Goal: Complete application form

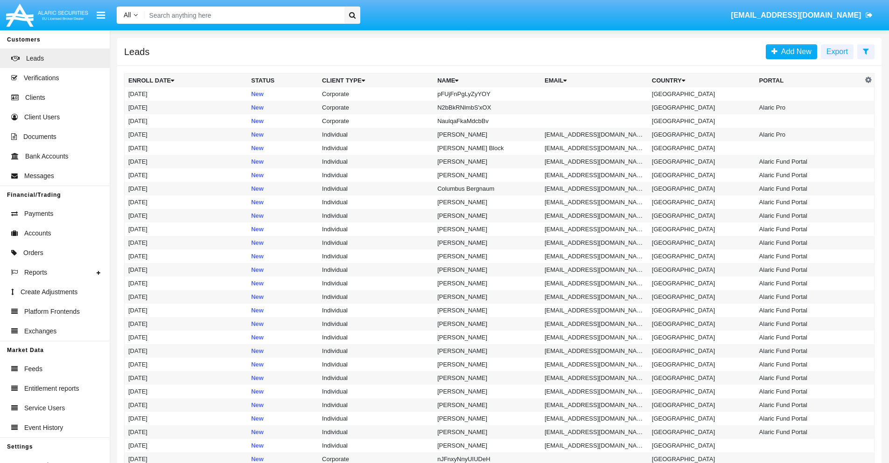
click at [865, 51] on icon at bounding box center [865, 51] width 6 height 7
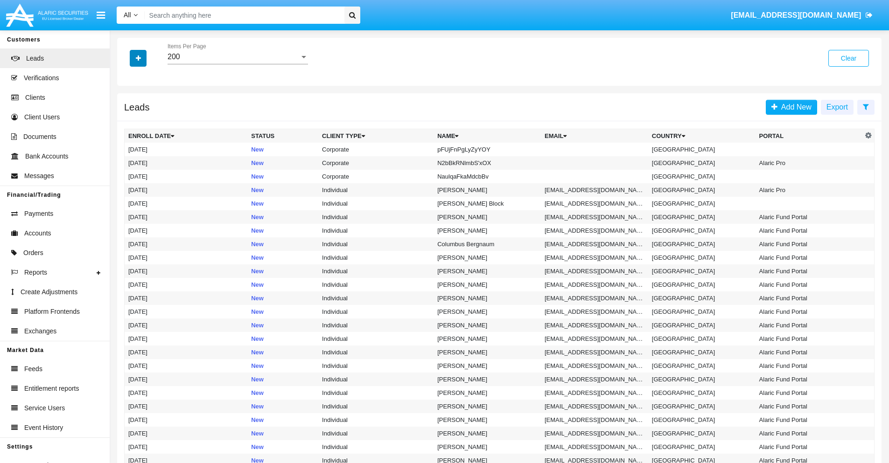
click at [138, 58] on icon "button" at bounding box center [138, 58] width 5 height 7
click at [146, 104] on span "Name" at bounding box center [146, 104] width 20 height 11
click at [128, 108] on input "Name" at bounding box center [128, 108] width 0 height 0
checkbox input "true"
click at [138, 58] on icon "button" at bounding box center [138, 58] width 5 height 7
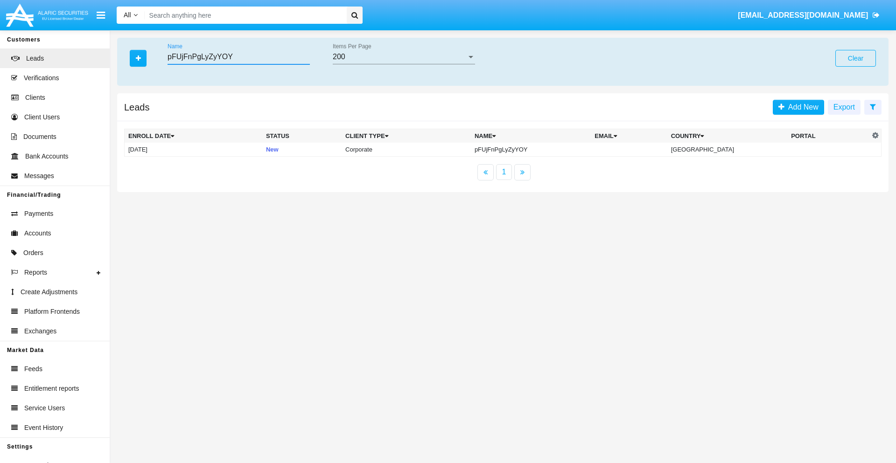
type input "pFUjFnPgLyZyYOY"
click at [538, 149] on td "pFUjFnPgLyZyYOY" at bounding box center [531, 150] width 120 height 14
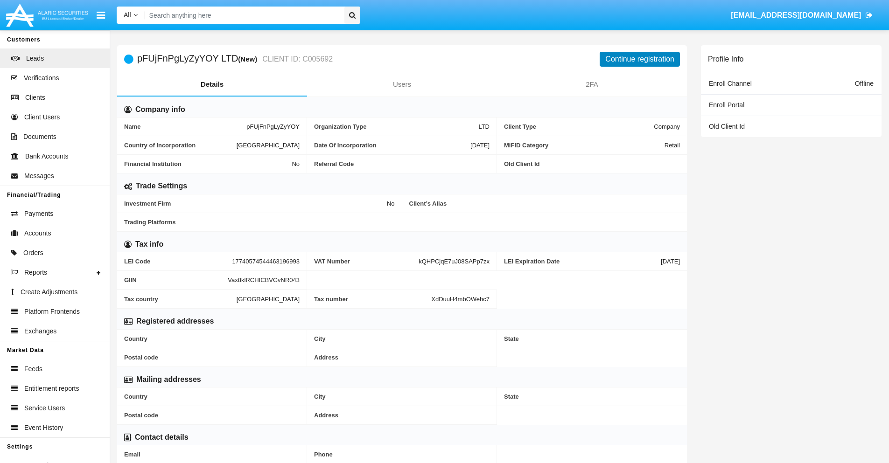
click at [640, 59] on button "Continue registration" at bounding box center [639, 59] width 80 height 15
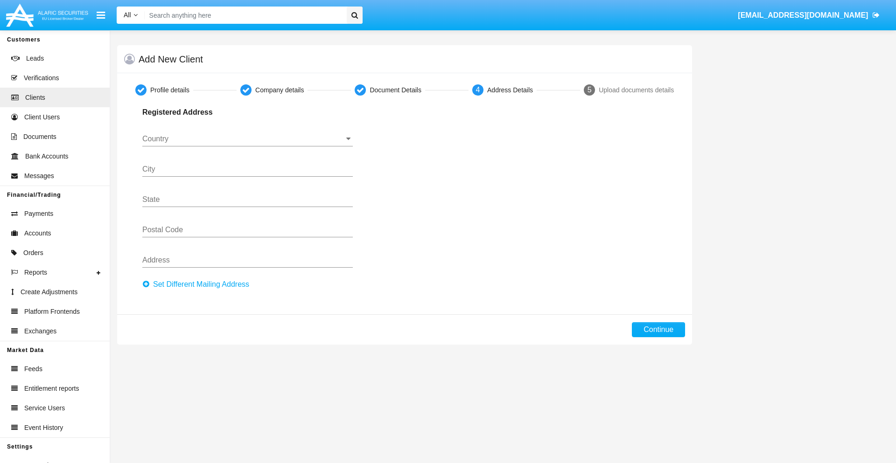
click at [198, 285] on button "Set Different Mailing Address" at bounding box center [198, 284] width 112 height 15
click at [658, 330] on button "Continue" at bounding box center [658, 329] width 53 height 15
click at [198, 285] on button "Set Different Mailing Address" at bounding box center [198, 284] width 112 height 15
type input "!"#$%&'()*+,-./:;<=>?@[\]^_`{|}~"
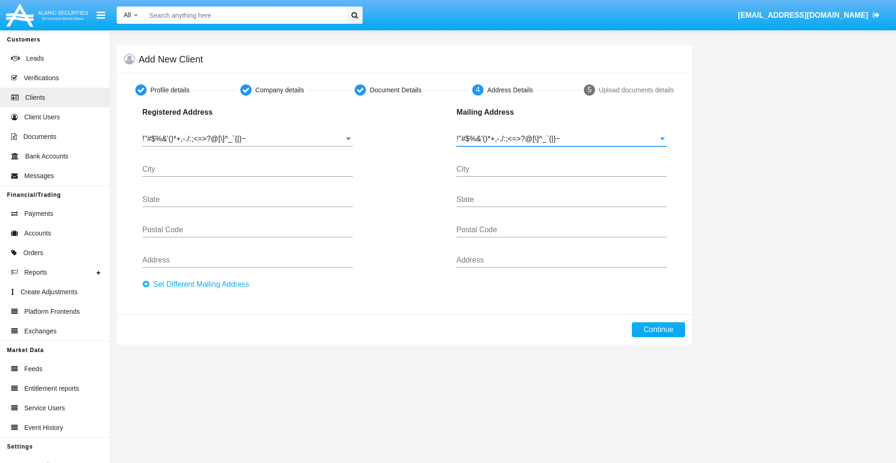
type input "!"#$%&'()*+,-./:;<=>?@[\]^_`{|}~"
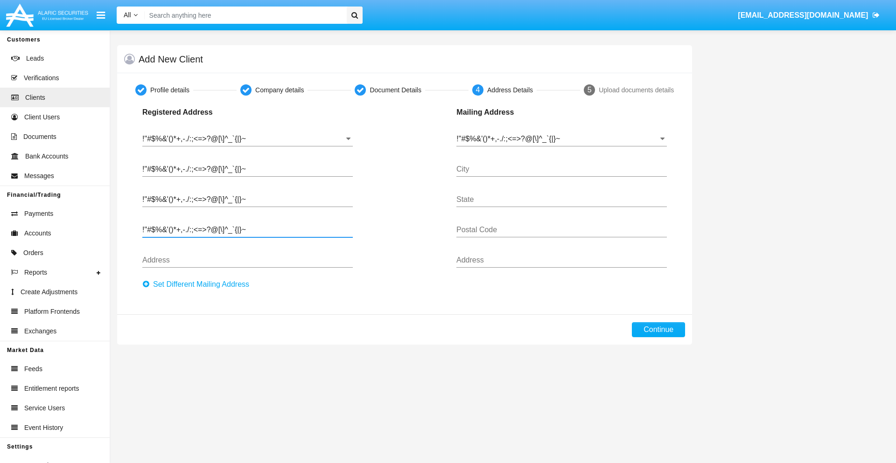
type input "!"#$%&'()*+,-./:;<=>?@[\]^_`{|}~"
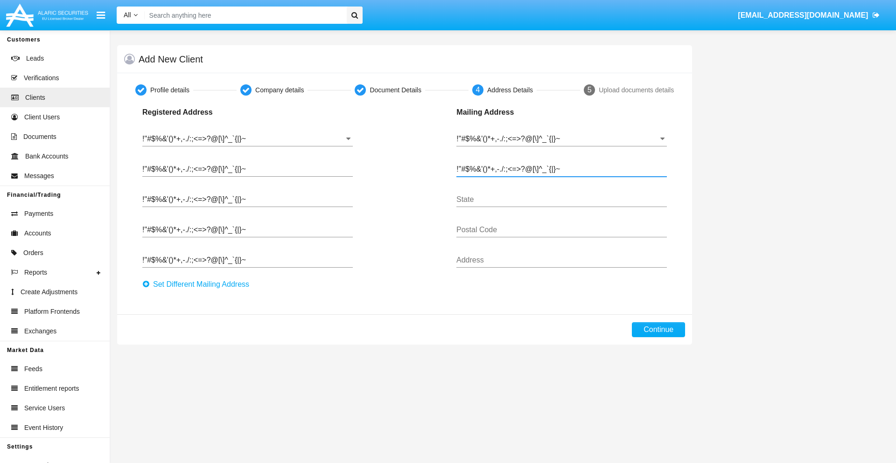
type input "!"#$%&'()*+,-./:;<=>?@[\]^_`{|}~"
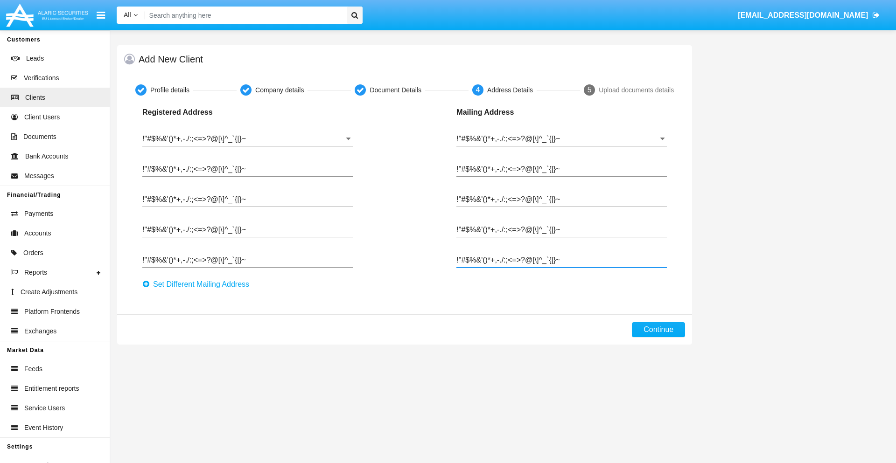
type input "!"#$%&'()*+,-./:;<=>?@[\]^_`{|}~"
click at [658, 330] on button "Continue" at bounding box center [658, 329] width 53 height 15
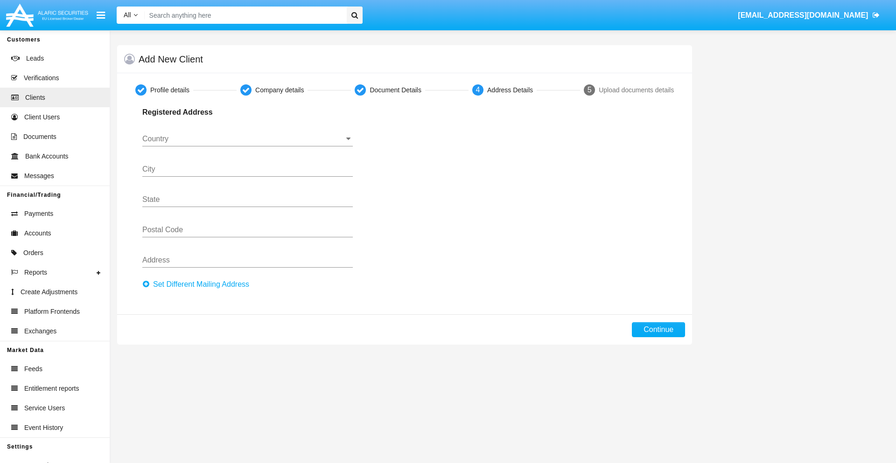
click at [198, 285] on button "Set Different Mailing Address" at bounding box center [198, 284] width 112 height 15
type input "0123456789"
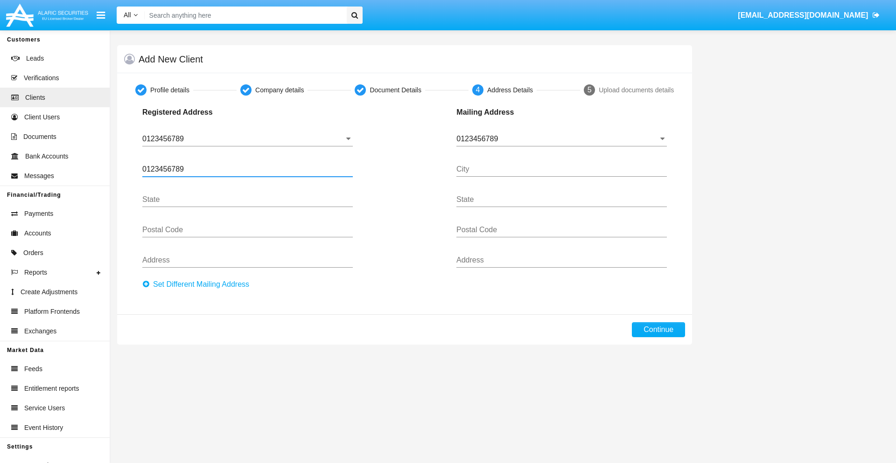
type input "0123456789"
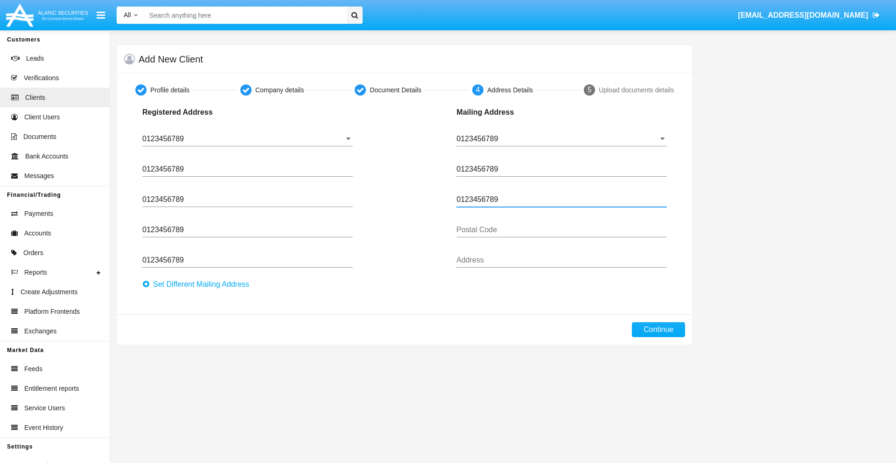
type input "0123456789"
click at [658, 330] on button "Continue" at bounding box center [658, 329] width 53 height 15
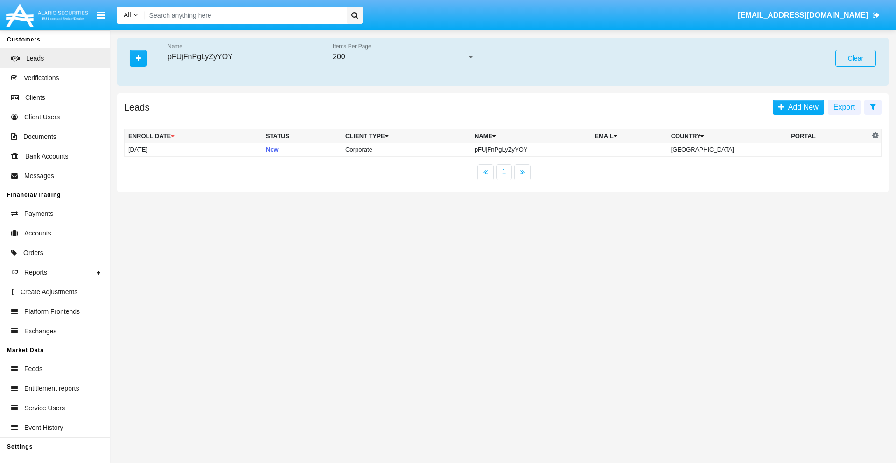
click at [855, 58] on button "Clear" at bounding box center [855, 58] width 41 height 17
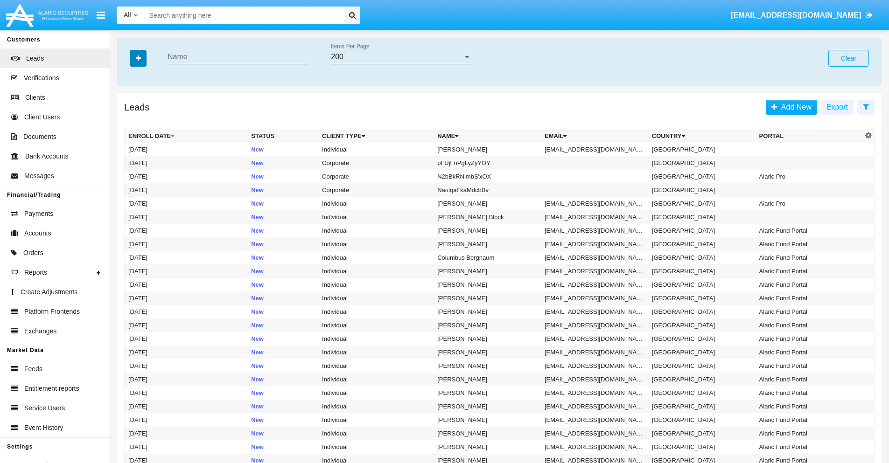
click at [138, 58] on icon "button" at bounding box center [138, 58] width 5 height 7
click at [145, 118] on span "Email" at bounding box center [145, 117] width 19 height 11
click at [128, 122] on input "Email" at bounding box center [128, 122] width 0 height 0
checkbox input "true"
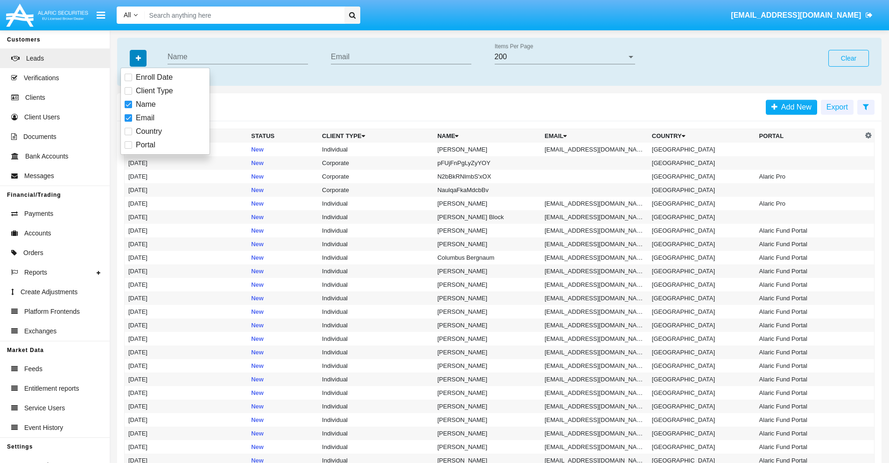
click at [138, 58] on icon "button" at bounding box center [138, 58] width 5 height 7
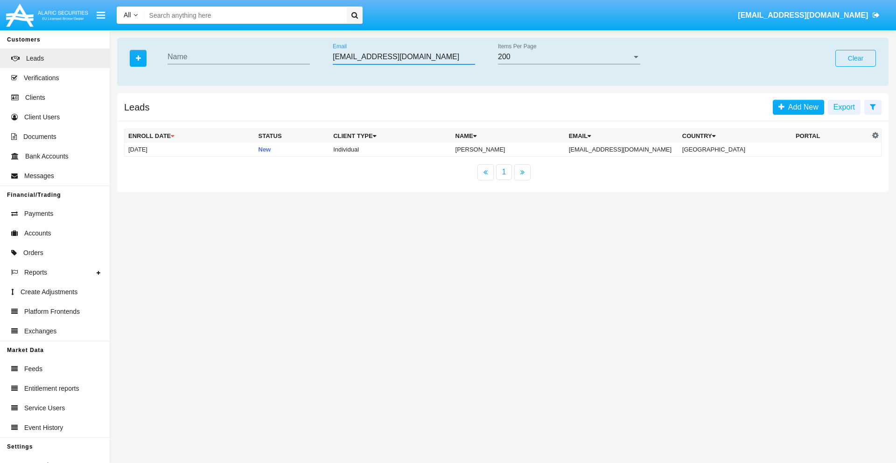
type input "4p.z@qz04pti4cv.ph"
click at [620, 149] on td "4p.z@qz04pti4cv.ph" at bounding box center [621, 150] width 113 height 14
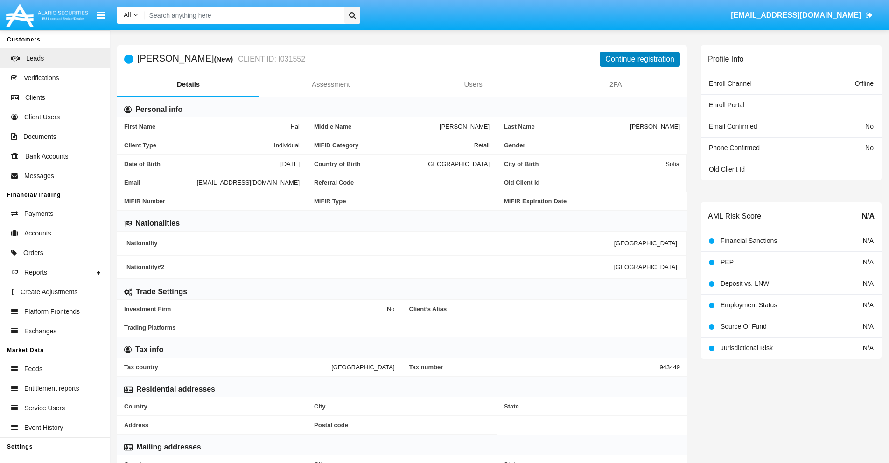
click at [640, 59] on button "Continue registration" at bounding box center [639, 59] width 80 height 15
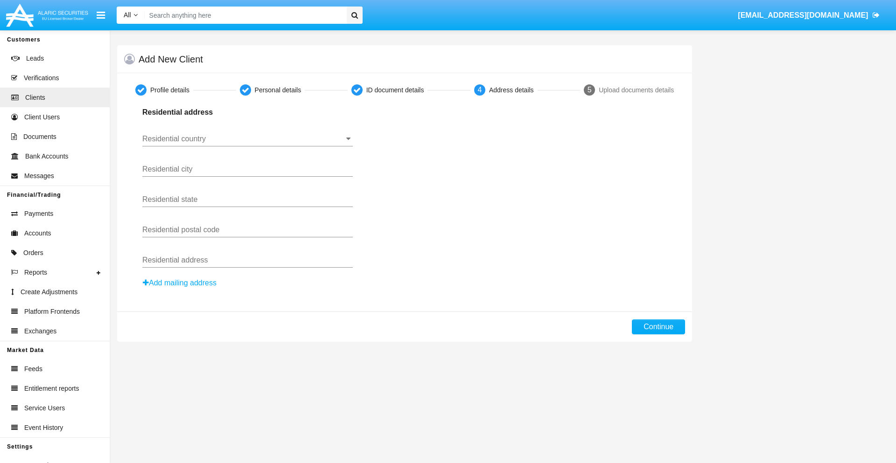
click at [180, 283] on button "Add mailing address" at bounding box center [179, 283] width 75 height 12
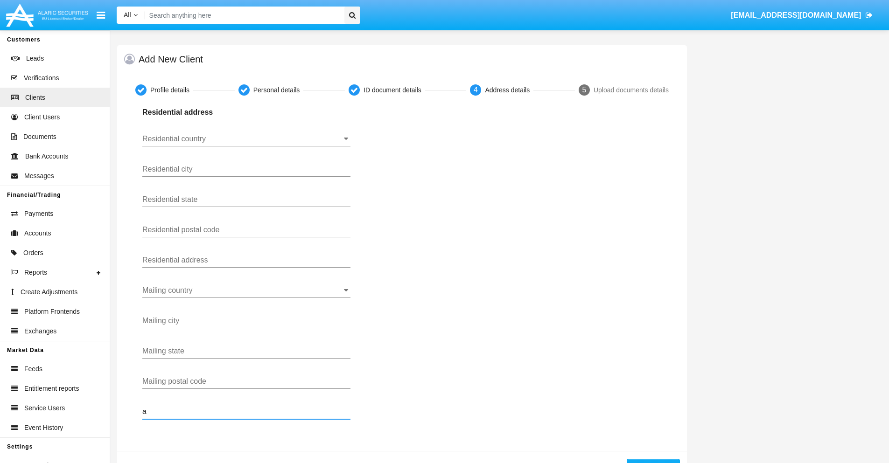
type input "a"
click at [653, 461] on button "Continue" at bounding box center [652, 466] width 53 height 15
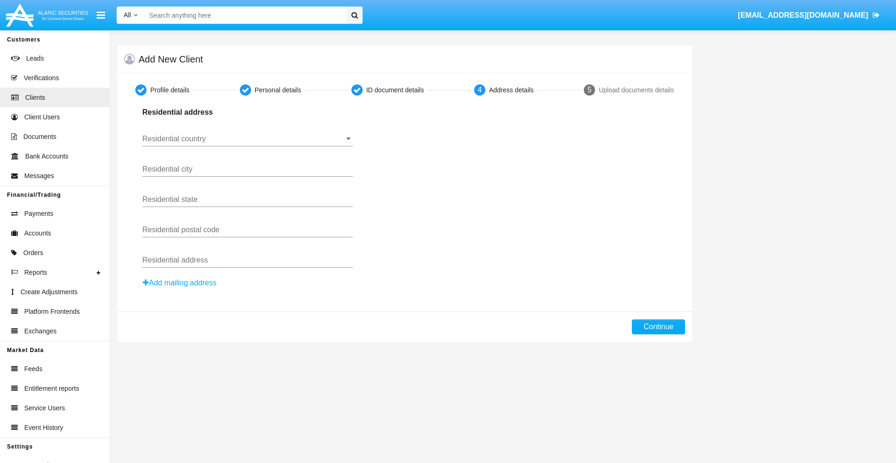
click at [180, 283] on button "Add mailing address" at bounding box center [179, 283] width 75 height 12
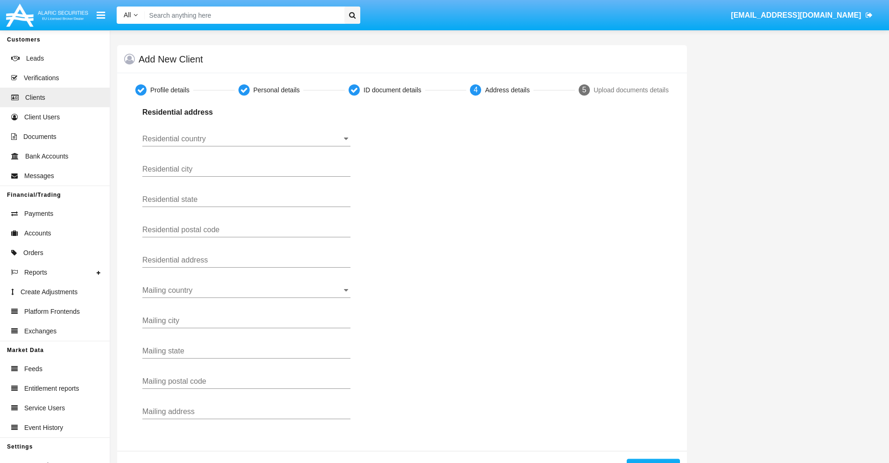
scroll to position [33, 0]
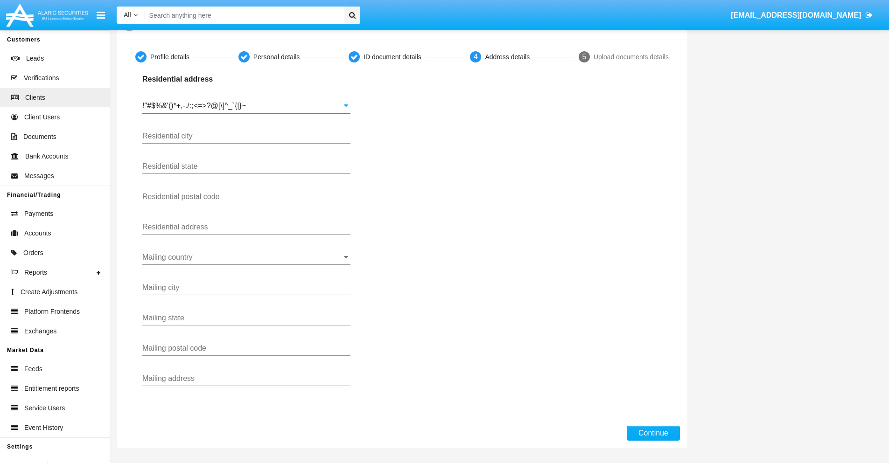
type input "!"#$%&'()*+,-./:;<=>?@[\]^_`{|}~"
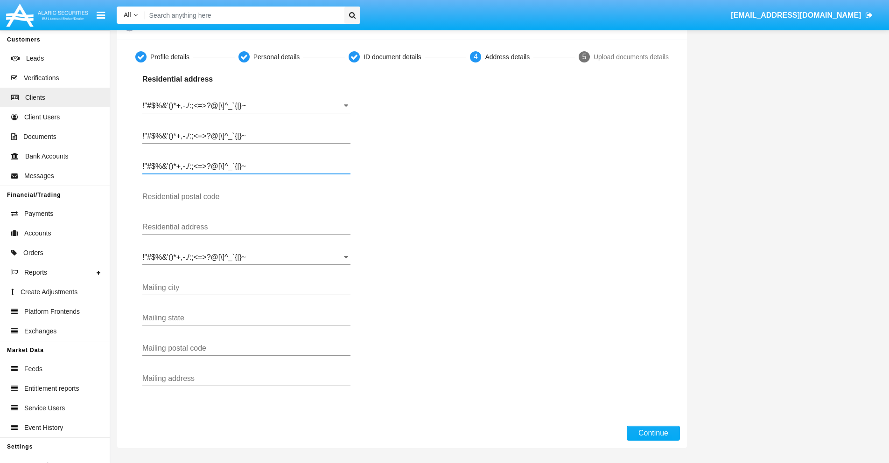
type input "!"#$%&'()*+,-./:;<=>?@[\]^_`{|}~"
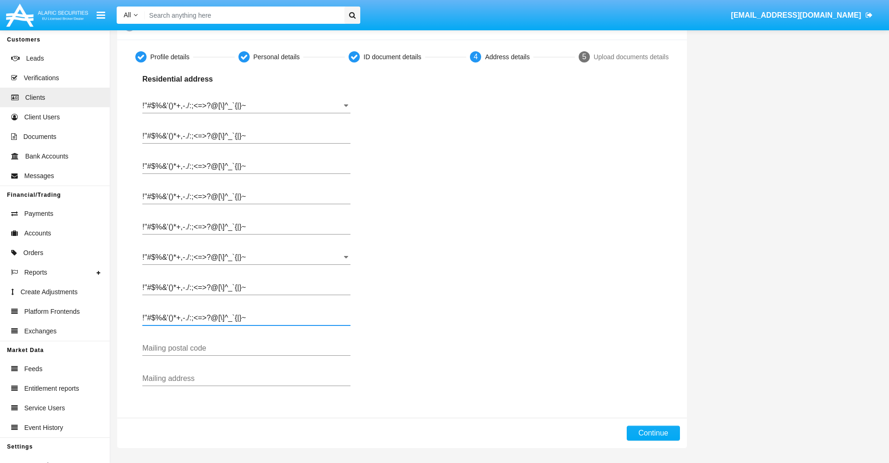
type input "!"#$%&'()*+,-./:;<=>?@[\]^_`{|}~"
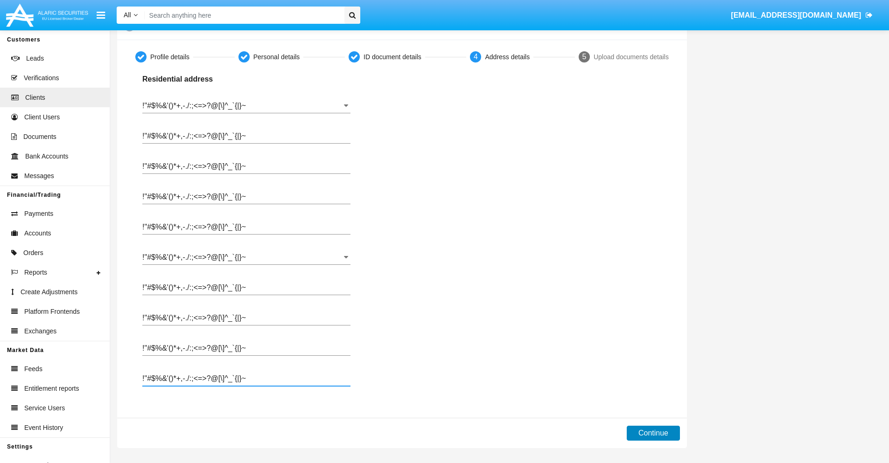
click at [653, 433] on button "Continue" at bounding box center [652, 433] width 53 height 15
